Goal: Task Accomplishment & Management: Use online tool/utility

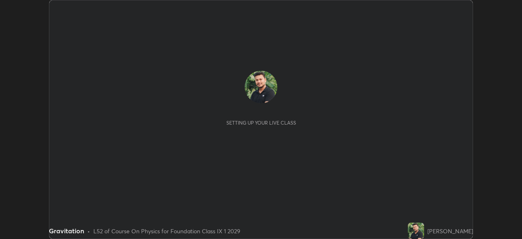
scroll to position [239, 522]
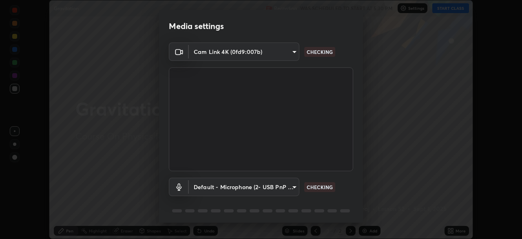
type input "6a58b21e3886260455e3a8f5b68a010b8d66c957dea9152d99a69134fe1af4a5"
type input "default"
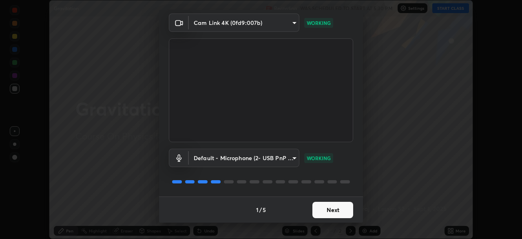
click at [327, 214] on button "Next" at bounding box center [332, 209] width 41 height 16
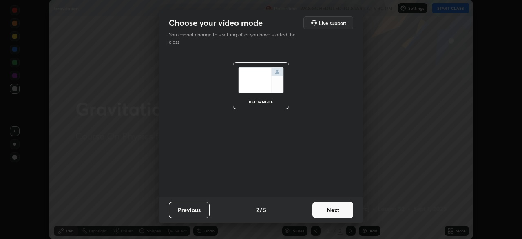
scroll to position [0, 0]
click at [328, 212] on button "Next" at bounding box center [332, 209] width 41 height 16
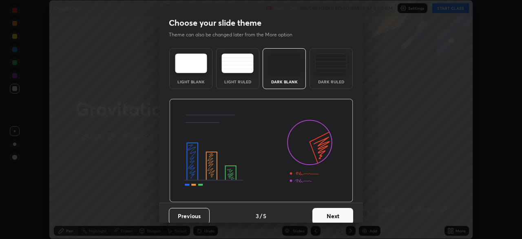
click at [328, 212] on button "Next" at bounding box center [332, 216] width 41 height 16
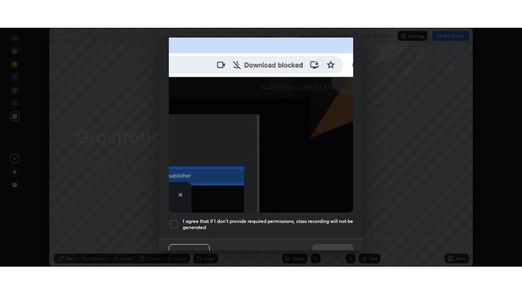
scroll to position [195, 0]
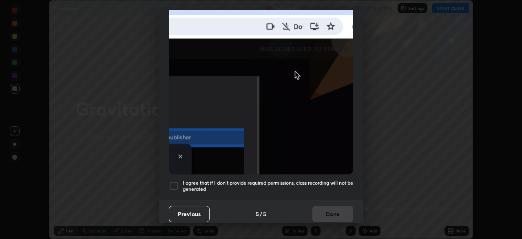
click at [174, 181] on div at bounding box center [174, 186] width 10 height 10
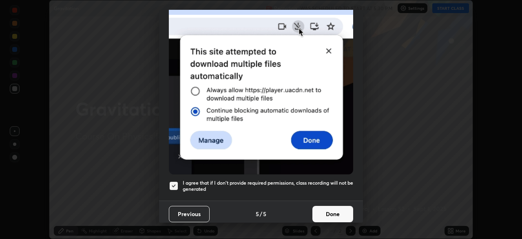
click at [330, 209] on button "Done" at bounding box center [332, 214] width 41 height 16
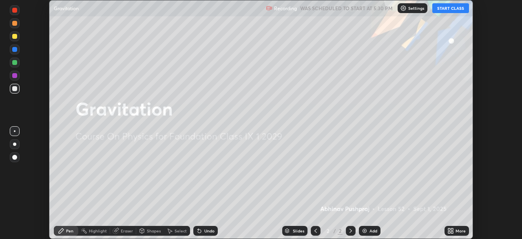
click at [459, 231] on div "More" at bounding box center [460, 230] width 10 height 4
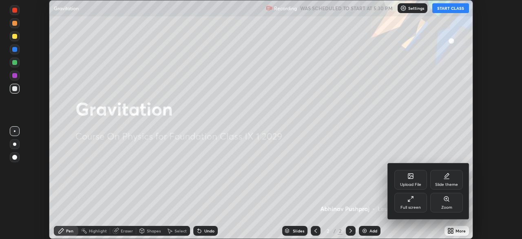
click at [413, 207] on div "Full screen" at bounding box center [410, 207] width 20 height 4
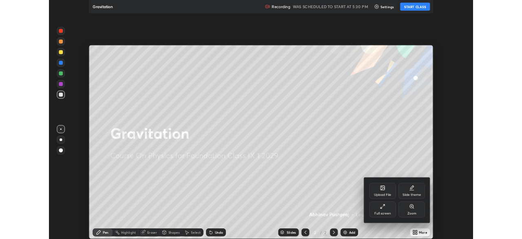
scroll to position [294, 522]
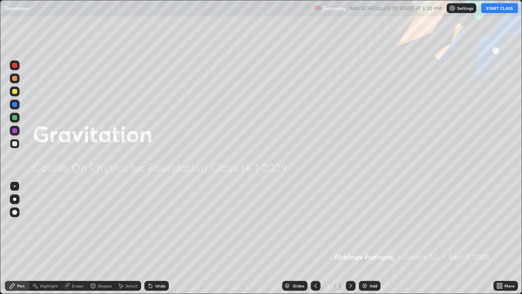
click at [496, 9] on button "START CLASS" at bounding box center [499, 8] width 37 height 10
click at [373, 238] on div "Add" at bounding box center [370, 286] width 22 height 10
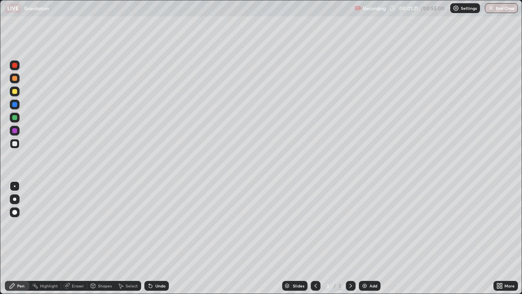
click at [153, 238] on div "Undo" at bounding box center [156, 286] width 24 height 10
click at [100, 238] on div "Shapes" at bounding box center [105, 285] width 14 height 4
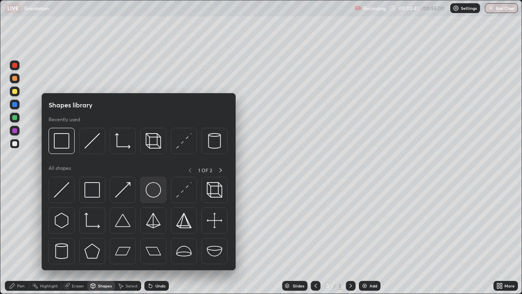
click at [154, 192] on img at bounding box center [153, 189] width 15 height 15
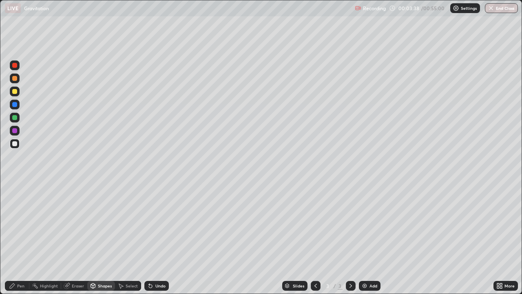
click at [163, 238] on div "Undo" at bounding box center [160, 285] width 10 height 4
click at [14, 238] on div "Pen" at bounding box center [17, 286] width 24 height 10
click at [104, 238] on div "Shapes" at bounding box center [105, 285] width 14 height 4
click at [76, 238] on div "Eraser" at bounding box center [78, 285] width 12 height 4
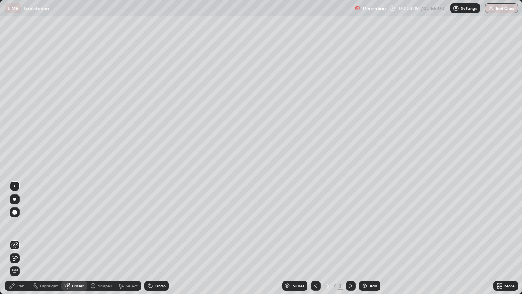
click at [14, 212] on div at bounding box center [14, 212] width 5 height 5
click at [18, 238] on div "Pen" at bounding box center [20, 285] width 7 height 4
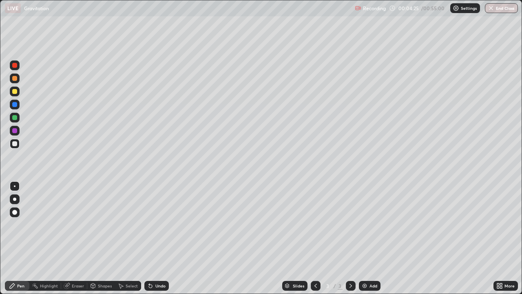
click at [15, 186] on div at bounding box center [15, 186] width 2 height 2
click at [131, 238] on div "Select" at bounding box center [132, 285] width 12 height 4
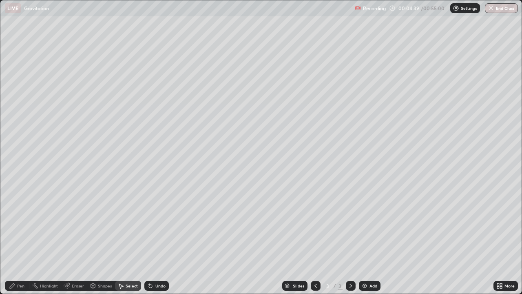
click at [108, 238] on div "Shapes" at bounding box center [105, 285] width 14 height 4
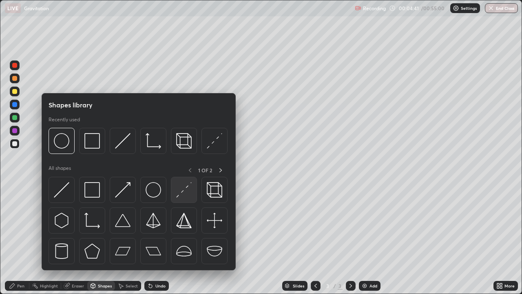
click at [183, 193] on img at bounding box center [183, 189] width 15 height 15
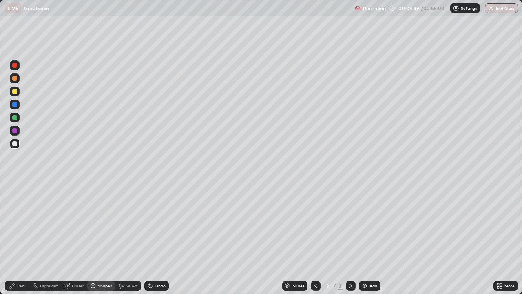
click at [12, 238] on icon at bounding box center [12, 285] width 5 height 5
click at [163, 238] on div "Undo" at bounding box center [160, 285] width 10 height 4
click at [20, 238] on div "Pen" at bounding box center [20, 285] width 7 height 4
click at [75, 238] on div "Eraser" at bounding box center [78, 285] width 12 height 4
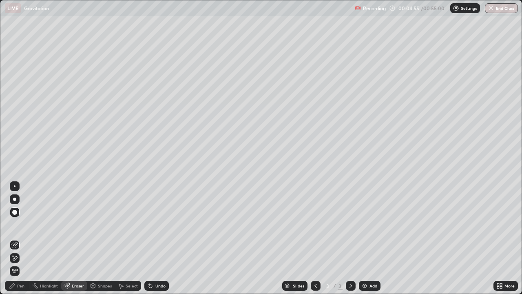
click at [51, 238] on div "Highlight" at bounding box center [49, 285] width 18 height 4
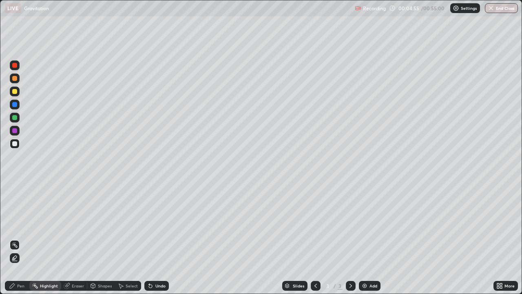
click at [100, 238] on div "Shapes" at bounding box center [105, 285] width 14 height 4
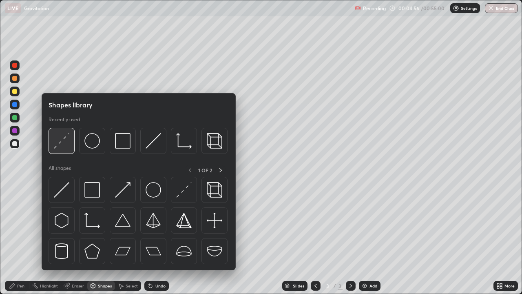
click at [64, 146] on img at bounding box center [61, 140] width 15 height 15
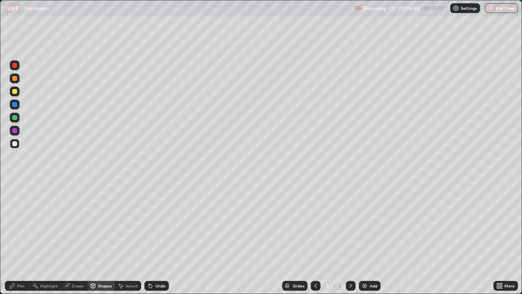
click at [155, 238] on div "Undo" at bounding box center [156, 286] width 24 height 10
click at [158, 238] on div "Undo" at bounding box center [160, 285] width 10 height 4
click at [20, 238] on div "Pen" at bounding box center [20, 285] width 7 height 4
click at [19, 105] on div at bounding box center [15, 104] width 10 height 10
click at [16, 238] on div "Pen" at bounding box center [17, 286] width 24 height 10
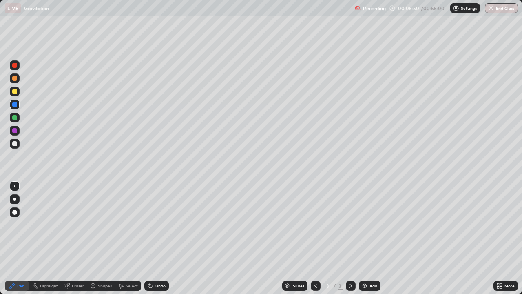
click at [13, 141] on div at bounding box center [14, 143] width 5 height 5
click at [18, 238] on div "Pen" at bounding box center [17, 286] width 24 height 10
click at [105, 238] on div "Shapes" at bounding box center [101, 286] width 28 height 10
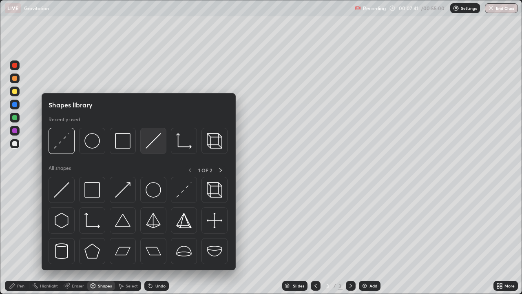
click at [153, 144] on img at bounding box center [153, 140] width 15 height 15
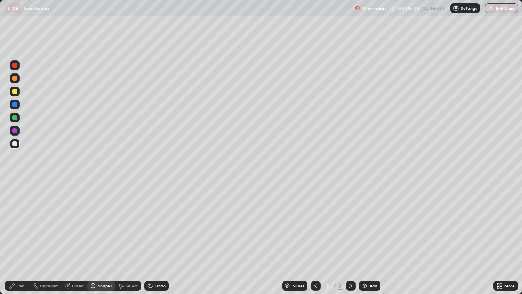
click at [19, 144] on div at bounding box center [15, 144] width 10 height 10
click at [15, 146] on div at bounding box center [14, 143] width 5 height 5
click at [18, 104] on div at bounding box center [15, 104] width 10 height 10
click at [14, 93] on div at bounding box center [14, 91] width 5 height 5
click at [157, 238] on div "Undo" at bounding box center [160, 285] width 10 height 4
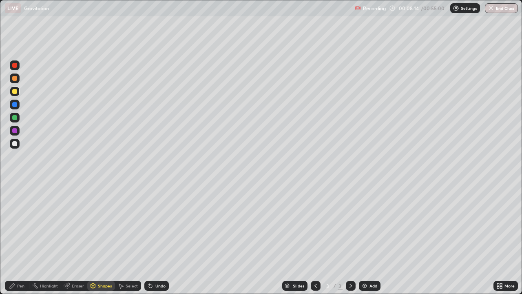
click at [21, 238] on div "Pen" at bounding box center [20, 285] width 7 height 4
click at [505, 238] on div "More" at bounding box center [509, 285] width 10 height 4
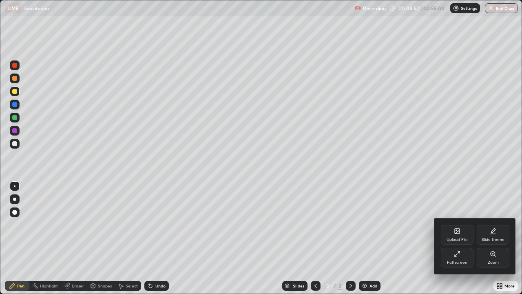
click at [454, 238] on div "Full screen" at bounding box center [457, 262] width 20 height 4
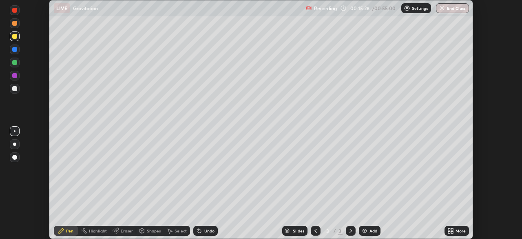
click at [457, 230] on div "More" at bounding box center [460, 230] width 10 height 4
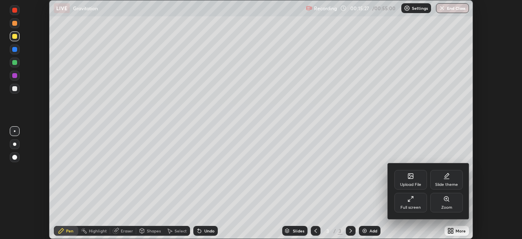
click at [413, 205] on div "Full screen" at bounding box center [410, 207] width 20 height 4
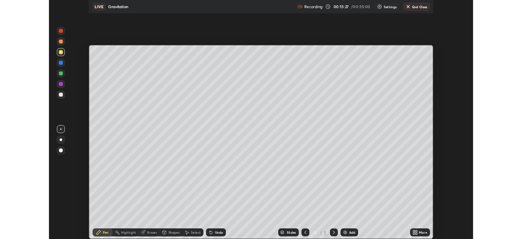
scroll to position [294, 522]
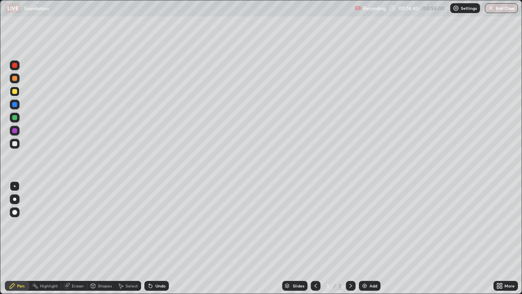
click at [19, 146] on div at bounding box center [15, 144] width 10 height 10
click at [129, 238] on div "Select" at bounding box center [132, 285] width 12 height 4
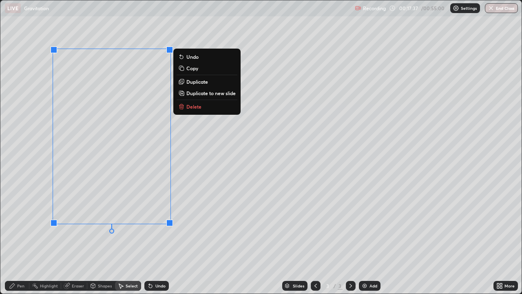
click at [188, 108] on p "Delete" at bounding box center [193, 106] width 15 height 7
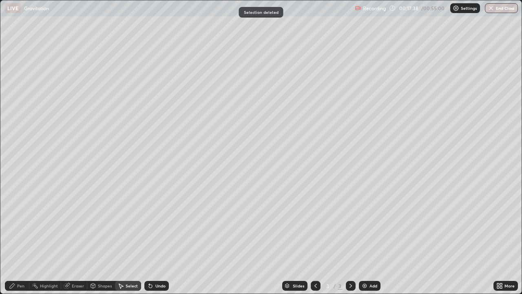
click at [18, 238] on div "Pen" at bounding box center [20, 285] width 7 height 4
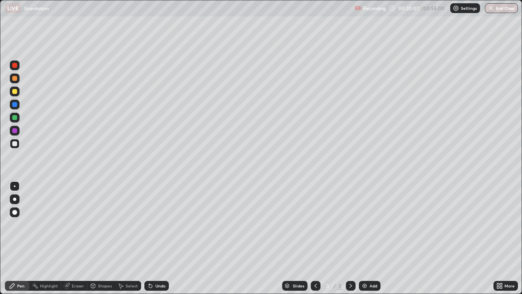
click at [17, 238] on div "Pen" at bounding box center [17, 286] width 24 height 10
click at [157, 238] on div "Undo" at bounding box center [160, 285] width 10 height 4
click at [102, 238] on div "Shapes" at bounding box center [105, 285] width 14 height 4
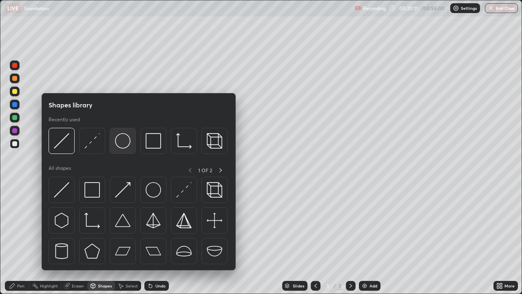
click at [126, 143] on img at bounding box center [122, 140] width 15 height 15
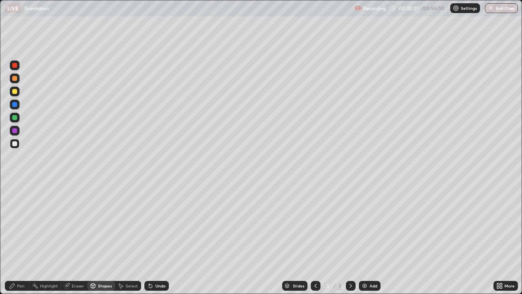
click at [16, 238] on div "Pen" at bounding box center [17, 286] width 24 height 10
click at [18, 238] on div "Pen" at bounding box center [17, 286] width 24 height 10
click at [156, 238] on div "Undo" at bounding box center [160, 285] width 10 height 4
click at [156, 238] on div "Undo" at bounding box center [156, 286] width 24 height 10
click at [101, 238] on div "Shapes" at bounding box center [105, 285] width 14 height 4
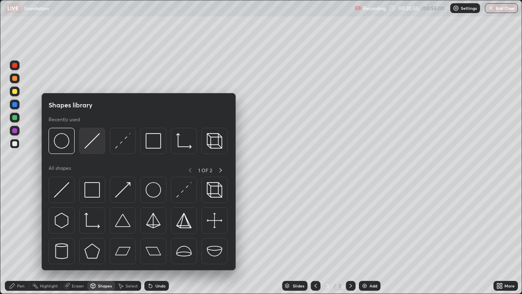
click at [96, 144] on img at bounding box center [91, 140] width 15 height 15
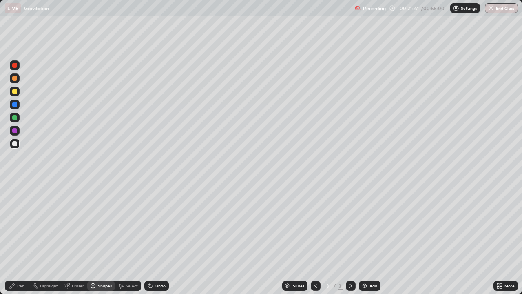
click at [15, 238] on icon at bounding box center [12, 285] width 7 height 7
click at [15, 146] on div at bounding box center [14, 143] width 5 height 5
click at [14, 91] on div at bounding box center [14, 91] width 5 height 5
click at [15, 105] on div at bounding box center [14, 104] width 5 height 5
click at [15, 146] on div at bounding box center [15, 144] width 10 height 10
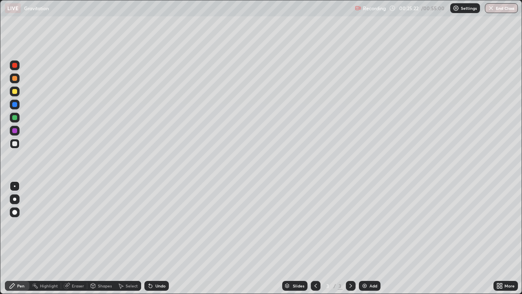
click at [155, 238] on div "Undo" at bounding box center [160, 285] width 10 height 4
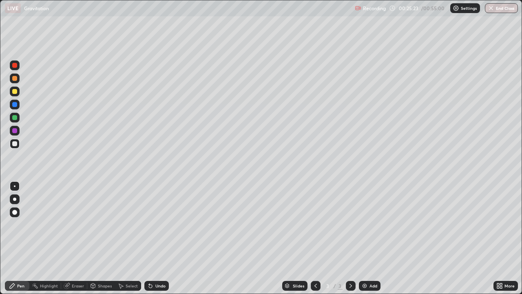
click at [155, 238] on div "Undo" at bounding box center [160, 285] width 10 height 4
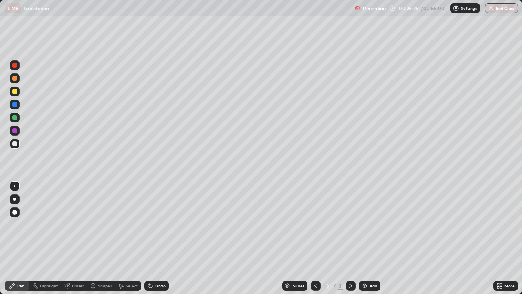
click at [155, 238] on div "Undo" at bounding box center [160, 285] width 10 height 4
click at [102, 238] on div "Shapes" at bounding box center [105, 285] width 14 height 4
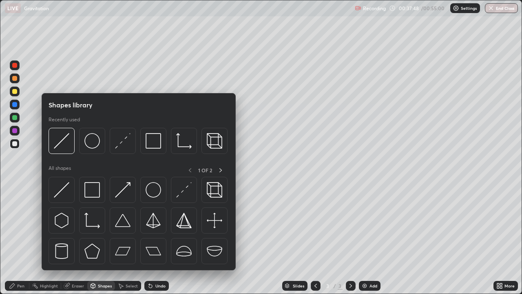
click at [95, 142] on img at bounding box center [91, 140] width 15 height 15
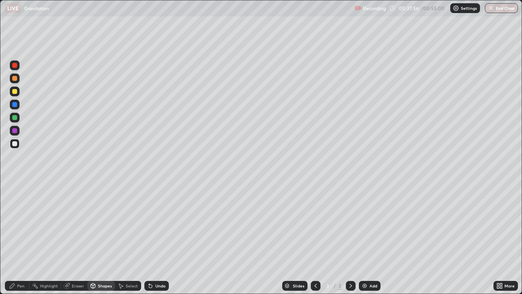
click at [18, 238] on div "Pen" at bounding box center [20, 285] width 7 height 4
click at [24, 103] on div "Erase all" at bounding box center [15, 146] width 20 height 261
click at [153, 238] on div "Undo" at bounding box center [156, 286] width 24 height 10
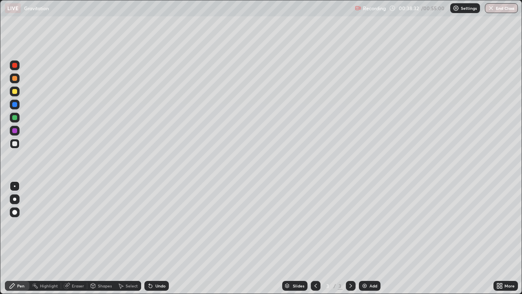
click at [155, 238] on div "Undo" at bounding box center [160, 285] width 10 height 4
click at [102, 238] on div "Shapes" at bounding box center [101, 286] width 28 height 10
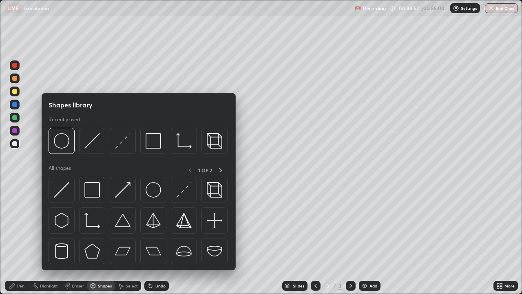
click at [66, 139] on img at bounding box center [61, 140] width 15 height 15
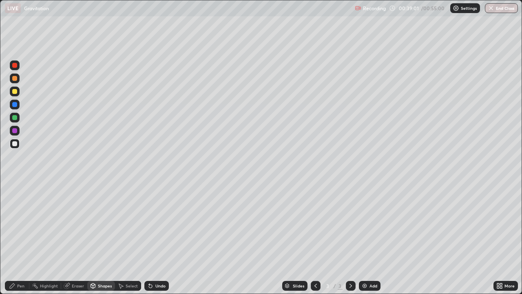
click at [158, 238] on div "Undo" at bounding box center [160, 285] width 10 height 4
click at [156, 238] on div "Undo" at bounding box center [160, 285] width 10 height 4
click at [160, 238] on div "Undo" at bounding box center [160, 285] width 10 height 4
click at [25, 238] on div "Pen" at bounding box center [17, 286] width 24 height 10
click at [48, 238] on div "Highlight" at bounding box center [45, 286] width 32 height 10
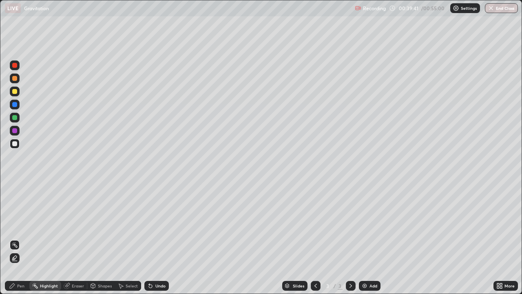
click at [102, 238] on div "Shapes" at bounding box center [101, 286] width 28 height 10
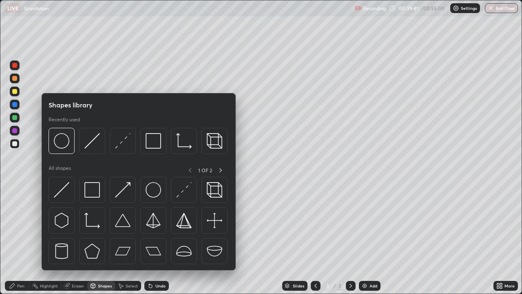
click at [64, 142] on img at bounding box center [61, 140] width 15 height 15
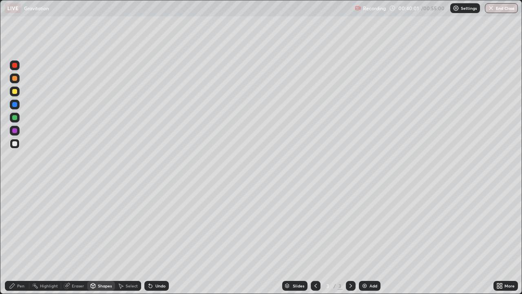
click at [155, 238] on div "Undo" at bounding box center [160, 285] width 10 height 4
click at [156, 238] on div "Undo" at bounding box center [156, 286] width 24 height 10
click at [159, 238] on div "Undo" at bounding box center [160, 285] width 10 height 4
click at [14, 238] on icon at bounding box center [12, 285] width 7 height 7
click at [128, 238] on div "Select" at bounding box center [132, 285] width 12 height 4
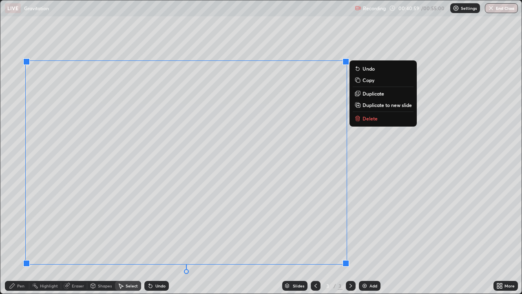
click at [369, 81] on p "Copy" at bounding box center [369, 80] width 12 height 7
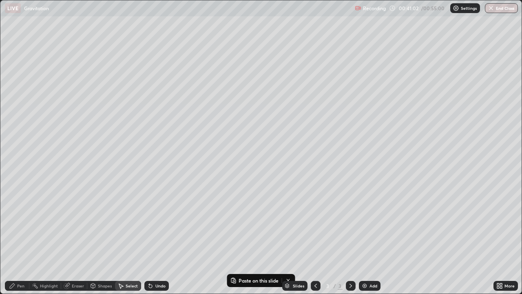
click at [367, 238] on img at bounding box center [364, 285] width 7 height 7
click at [299, 163] on p "Paste here" at bounding box center [304, 163] width 24 height 7
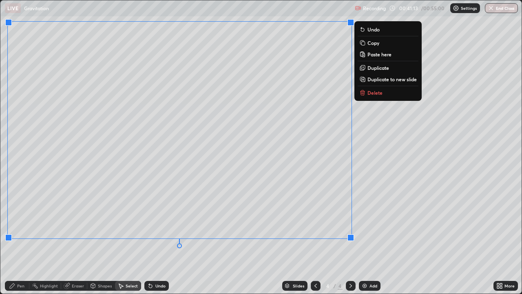
click at [249, 238] on div "0 ° Undo Copy Paste here Duplicate Duplicate to new slide Delete" at bounding box center [260, 146] width 521 height 293
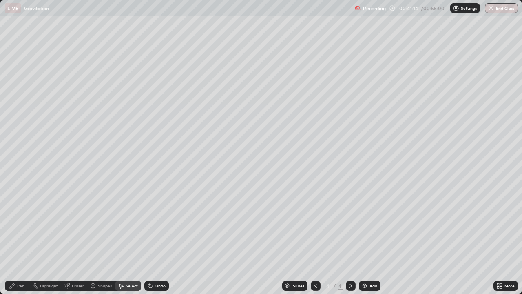
click at [251, 238] on div "0 ° Undo Copy Paste here Duplicate Duplicate to new slide Delete" at bounding box center [260, 146] width 521 height 293
click at [74, 238] on div "Eraser" at bounding box center [78, 285] width 12 height 4
click at [13, 213] on div at bounding box center [14, 212] width 5 height 5
click at [77, 238] on div "Eraser" at bounding box center [78, 285] width 12 height 4
click at [15, 211] on div at bounding box center [14, 212] width 5 height 5
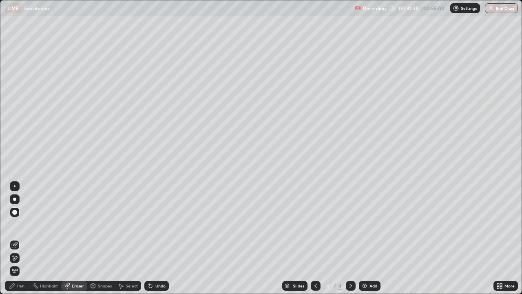
click at [13, 238] on icon at bounding box center [12, 285] width 5 height 5
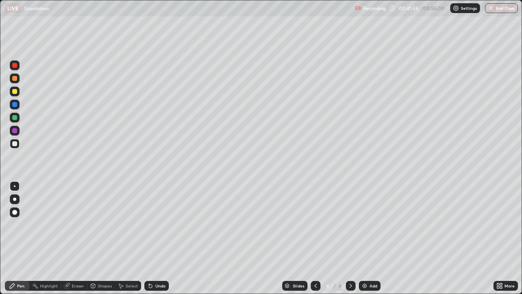
click at [16, 92] on div at bounding box center [14, 91] width 5 height 5
click at [159, 238] on div "Undo" at bounding box center [156, 286] width 24 height 10
click at [75, 238] on div "Eraser" at bounding box center [78, 285] width 12 height 4
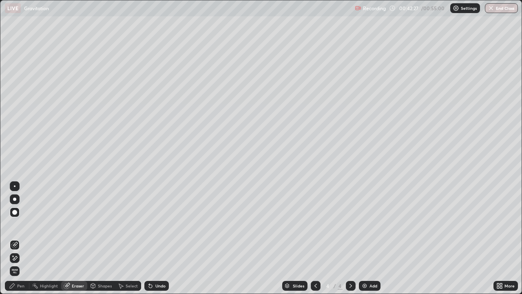
click at [12, 238] on div "Pen" at bounding box center [17, 286] width 24 height 10
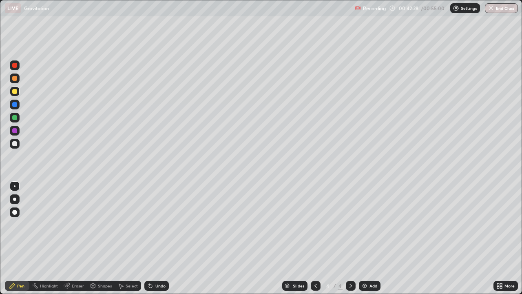
click at [14, 93] on div at bounding box center [14, 91] width 5 height 5
click at [11, 238] on icon at bounding box center [12, 285] width 5 height 5
click at [14, 143] on div at bounding box center [14, 143] width 5 height 5
click at [14, 65] on div at bounding box center [14, 65] width 5 height 5
click at [15, 144] on div at bounding box center [14, 143] width 5 height 5
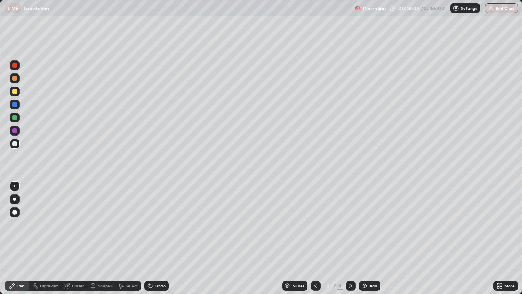
click at [103, 238] on div "Shapes" at bounding box center [105, 285] width 14 height 4
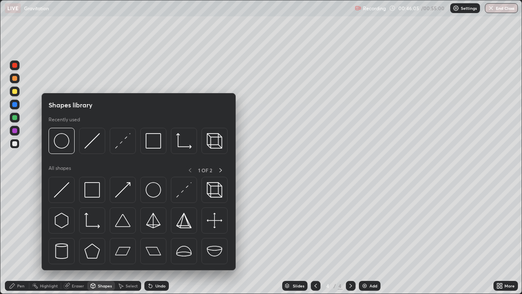
click at [65, 139] on img at bounding box center [61, 140] width 15 height 15
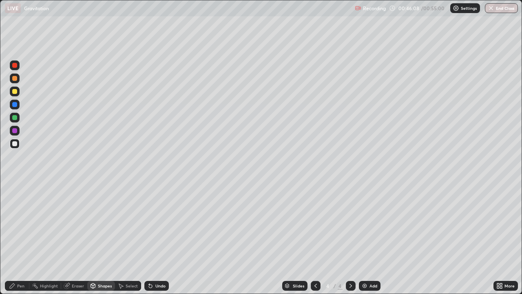
click at [17, 238] on div "Pen" at bounding box center [17, 286] width 24 height 10
click at [15, 119] on div at bounding box center [14, 117] width 5 height 5
click at [15, 65] on div at bounding box center [14, 65] width 5 height 5
click at [14, 238] on icon at bounding box center [12, 285] width 7 height 7
click at [17, 143] on div at bounding box center [14, 143] width 5 height 5
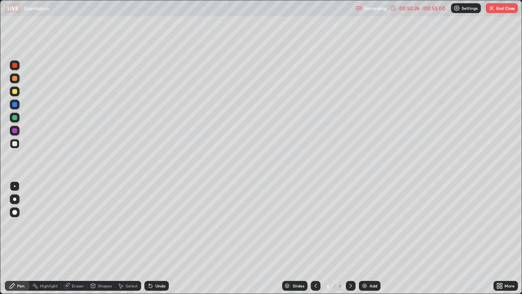
click at [501, 11] on button "End Class" at bounding box center [502, 8] width 32 height 10
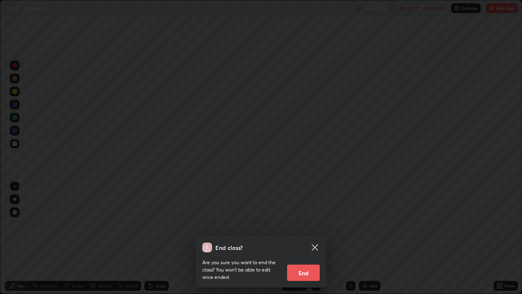
click at [301, 238] on button "End" at bounding box center [303, 272] width 33 height 16
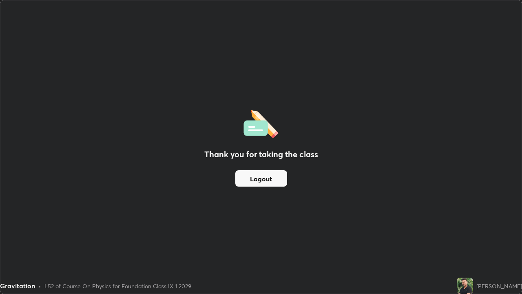
click at [270, 179] on button "Logout" at bounding box center [261, 178] width 52 height 16
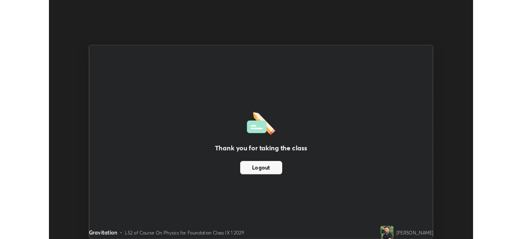
scroll to position [40539, 40255]
